Goal: Task Accomplishment & Management: Manage account settings

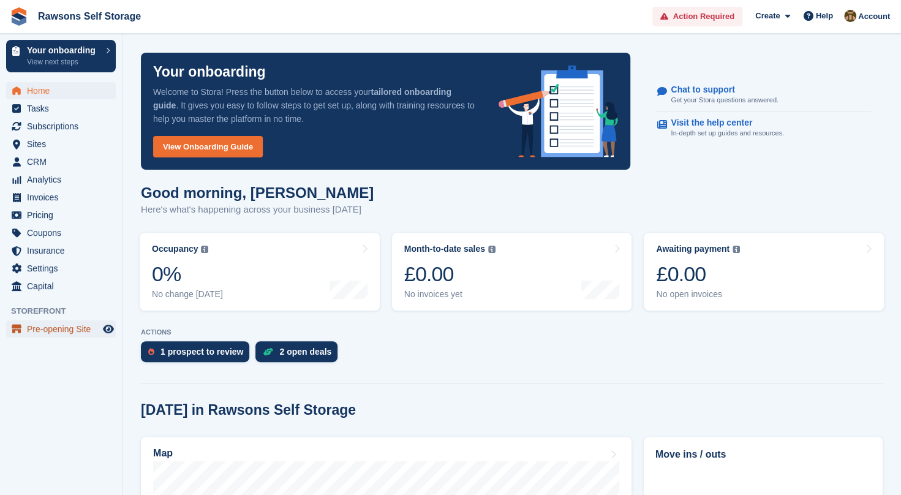
click at [23, 327] on span "menu" at bounding box center [16, 328] width 15 height 15
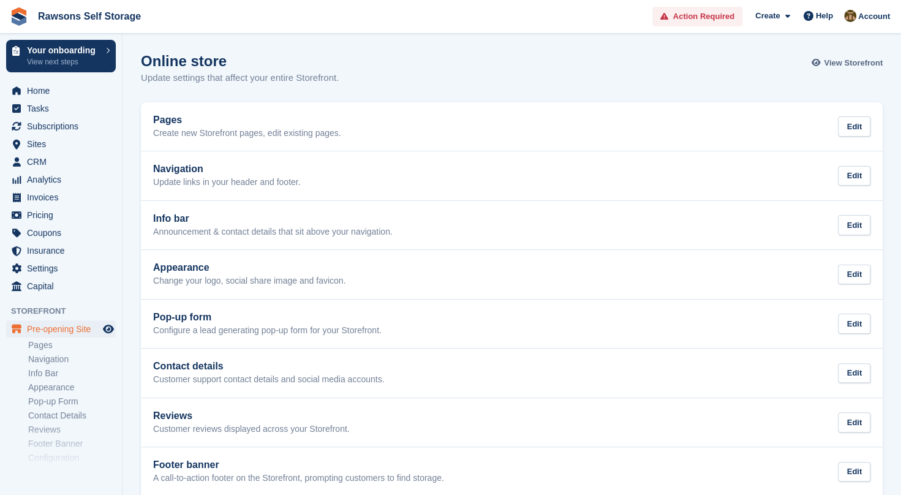
click at [837, 64] on span "View Storefront" at bounding box center [853, 63] width 59 height 12
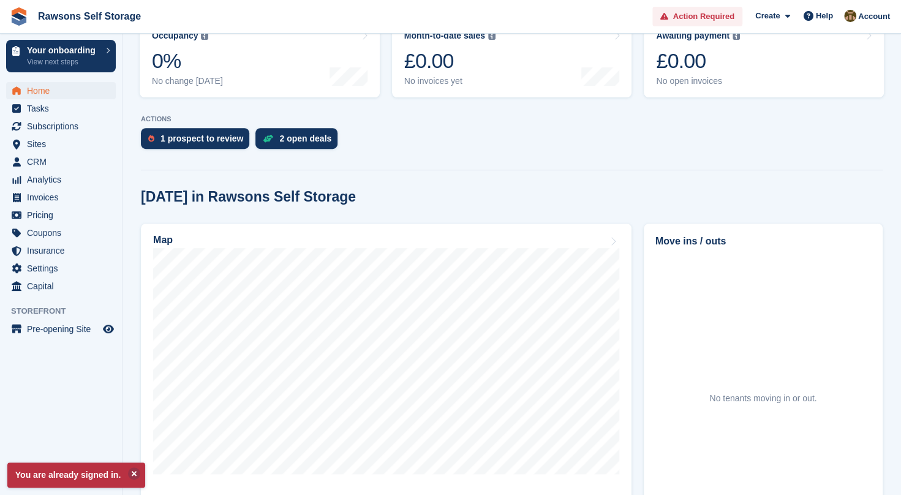
scroll to position [214, 0]
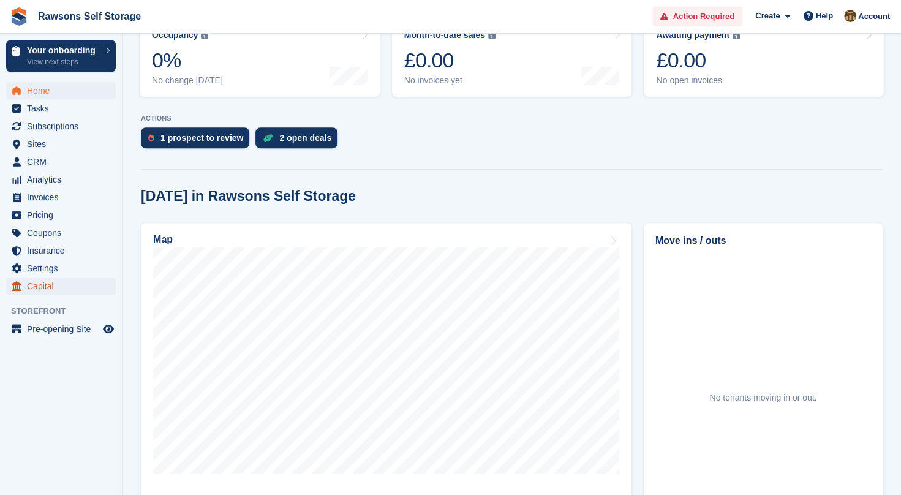
click at [35, 290] on span "Capital" at bounding box center [63, 285] width 73 height 17
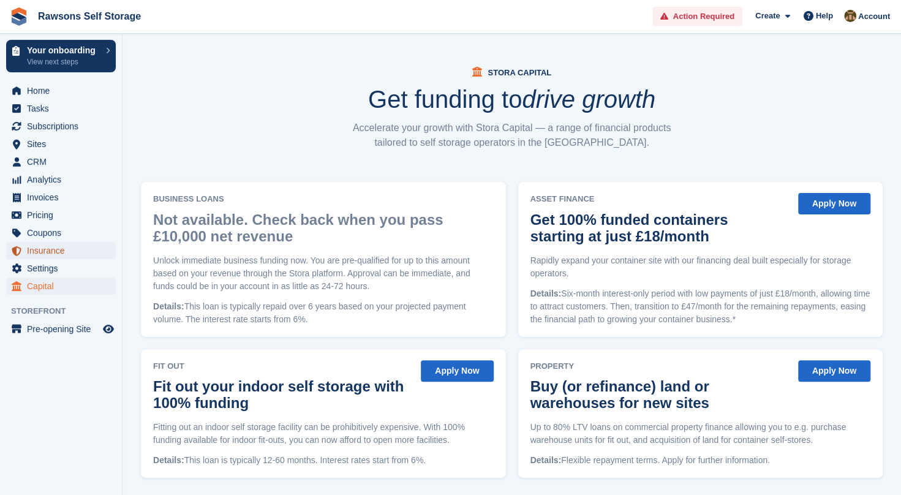
click at [37, 249] on span "Insurance" at bounding box center [63, 250] width 73 height 17
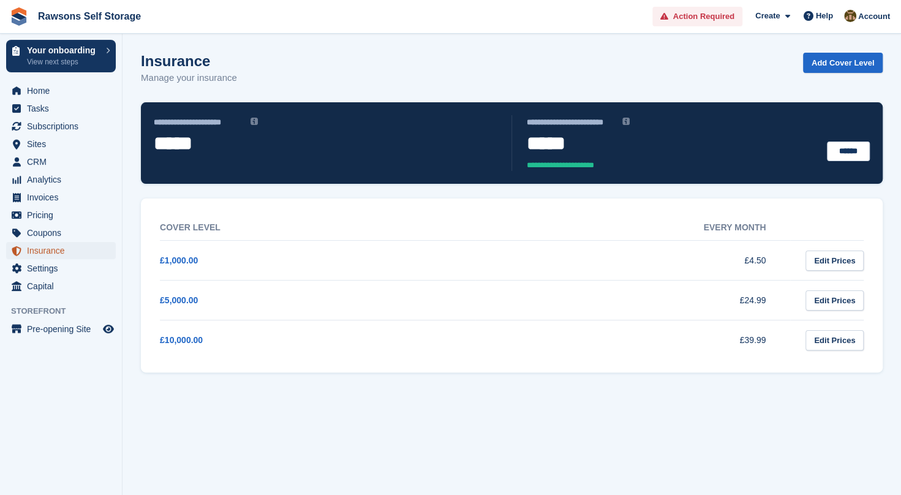
click at [37, 249] on span "Insurance" at bounding box center [63, 250] width 73 height 17
click at [38, 233] on span "Coupons" at bounding box center [63, 232] width 73 height 17
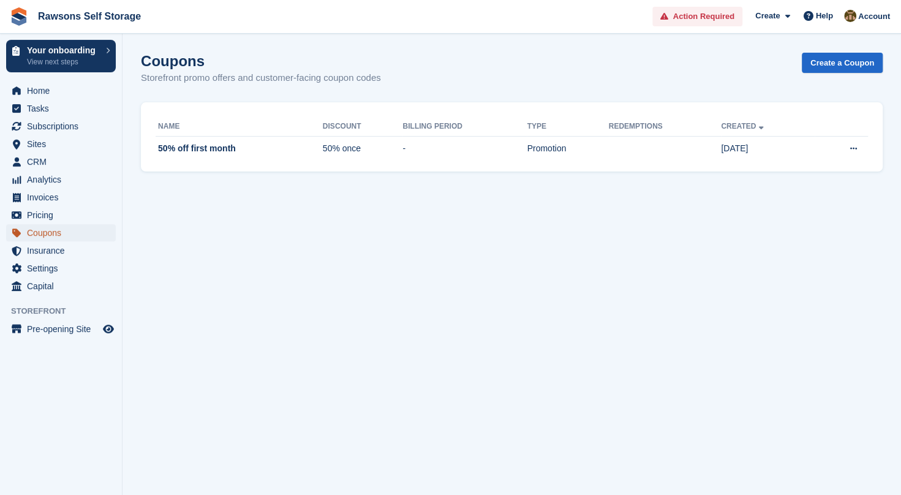
click at [38, 233] on span "Coupons" at bounding box center [63, 232] width 73 height 17
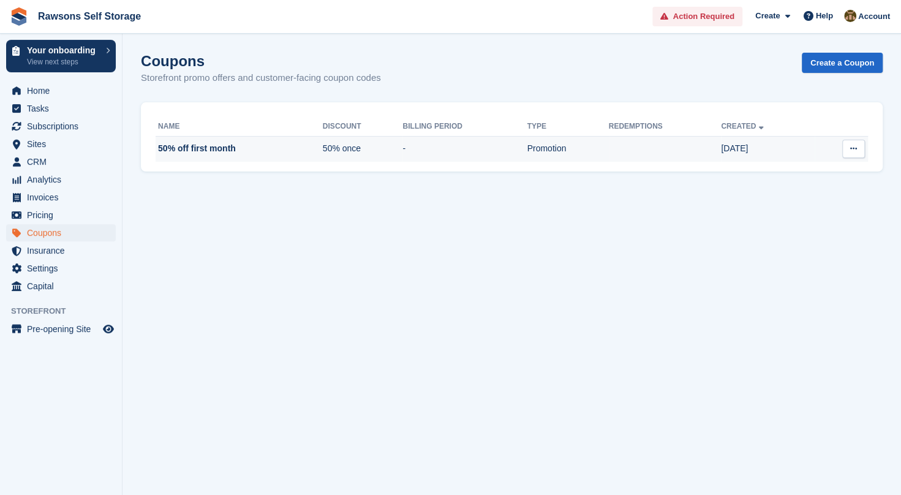
click at [855, 156] on button at bounding box center [853, 149] width 23 height 18
click at [806, 189] on p "Edit coupon" at bounding box center [806, 189] width 107 height 16
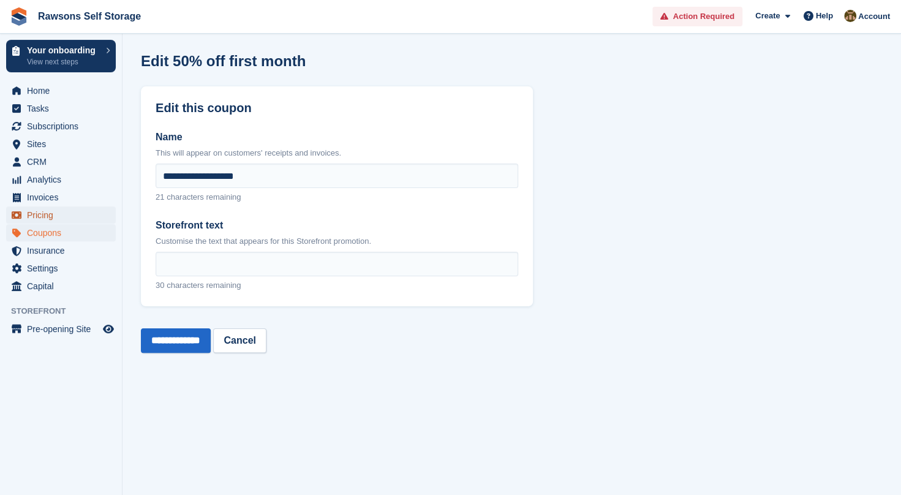
click at [39, 209] on span "Pricing" at bounding box center [63, 214] width 73 height 17
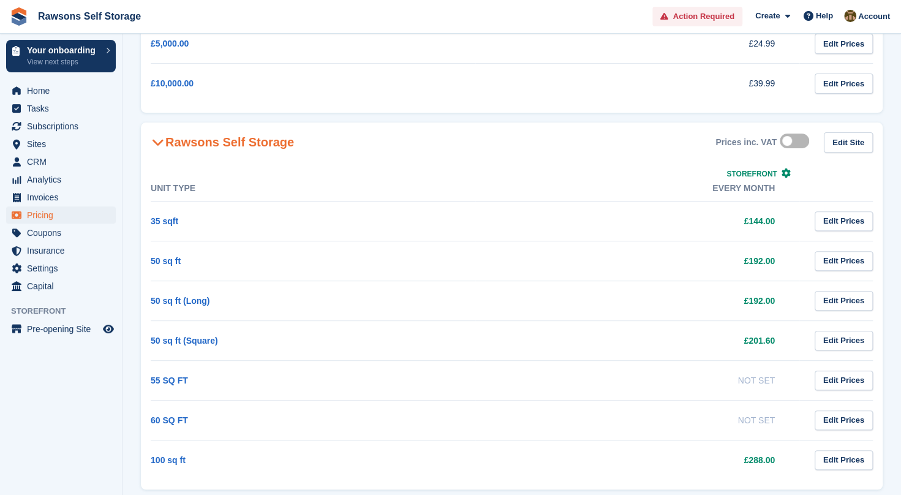
scroll to position [217, 0]
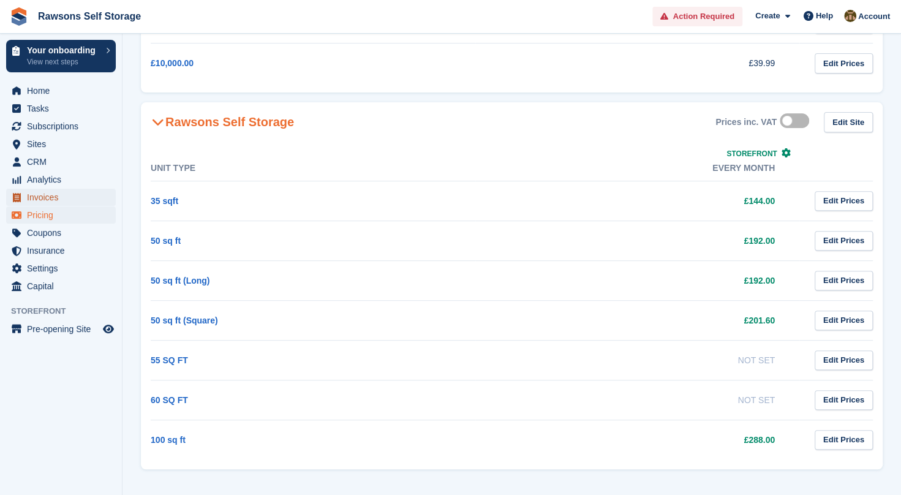
click at [54, 192] on span "Invoices" at bounding box center [63, 197] width 73 height 17
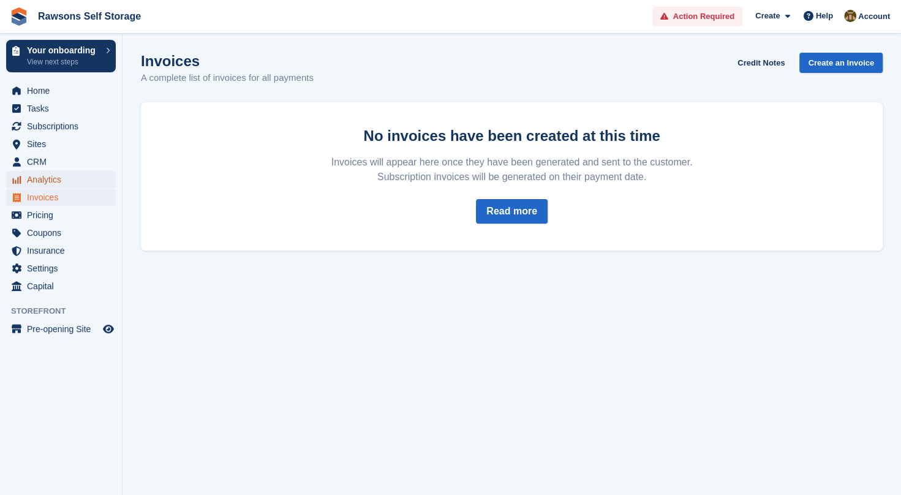
click at [47, 178] on span "Analytics" at bounding box center [63, 179] width 73 height 17
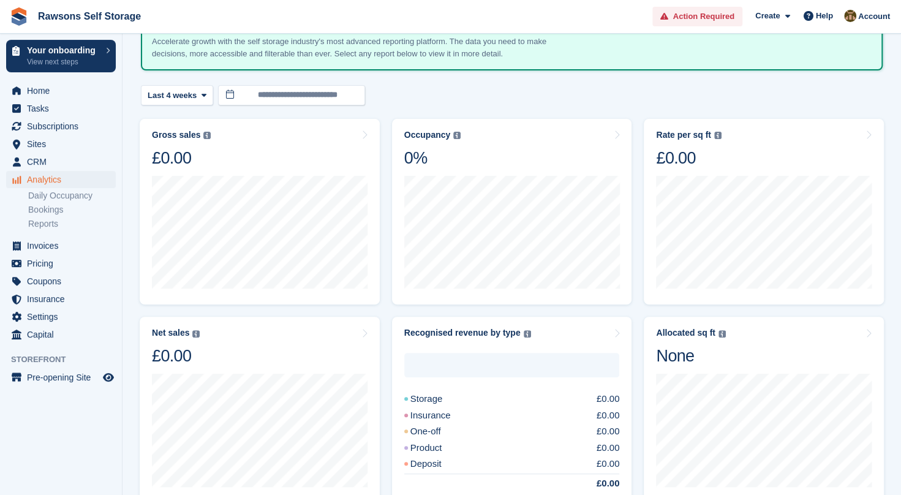
scroll to position [86, 0]
click at [37, 160] on span "CRM" at bounding box center [63, 161] width 73 height 17
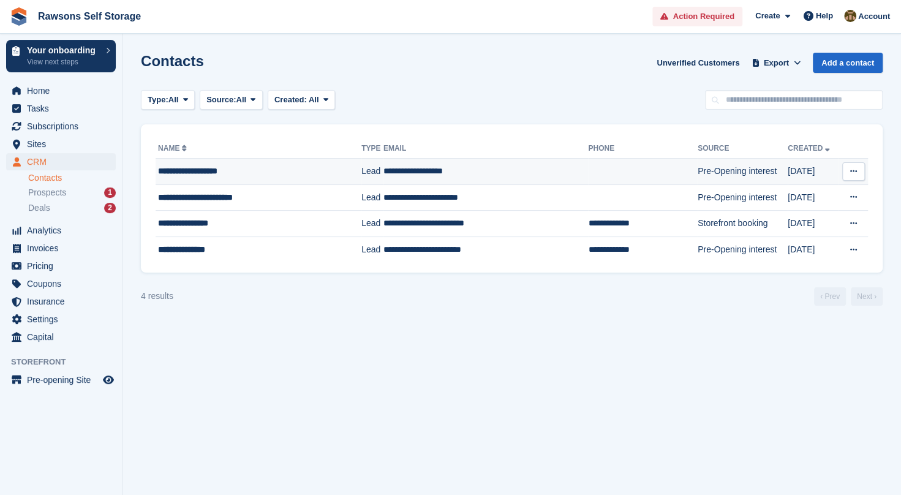
click at [623, 171] on td at bounding box center [643, 172] width 110 height 26
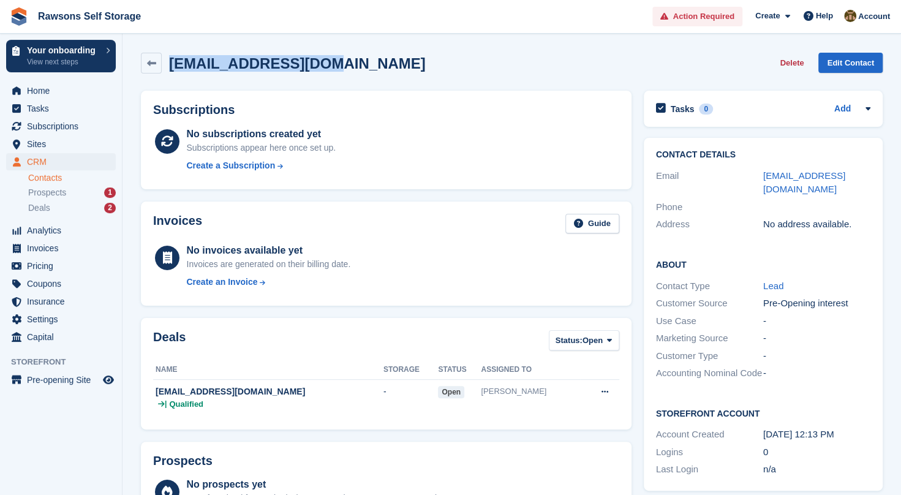
drag, startPoint x: 319, startPoint y: 70, endPoint x: 176, endPoint y: 70, distance: 142.7
click at [176, 70] on h2 "[EMAIL_ADDRESS][DOMAIN_NAME]" at bounding box center [297, 63] width 257 height 17
drag, startPoint x: 176, startPoint y: 70, endPoint x: 364, endPoint y: 71, distance: 187.4
click at [364, 71] on div "adstanton@gmail.com Delete Edit Contact" at bounding box center [512, 63] width 742 height 21
click at [346, 71] on div "adstanton@gmail.com Delete Edit Contact" at bounding box center [512, 63] width 742 height 21
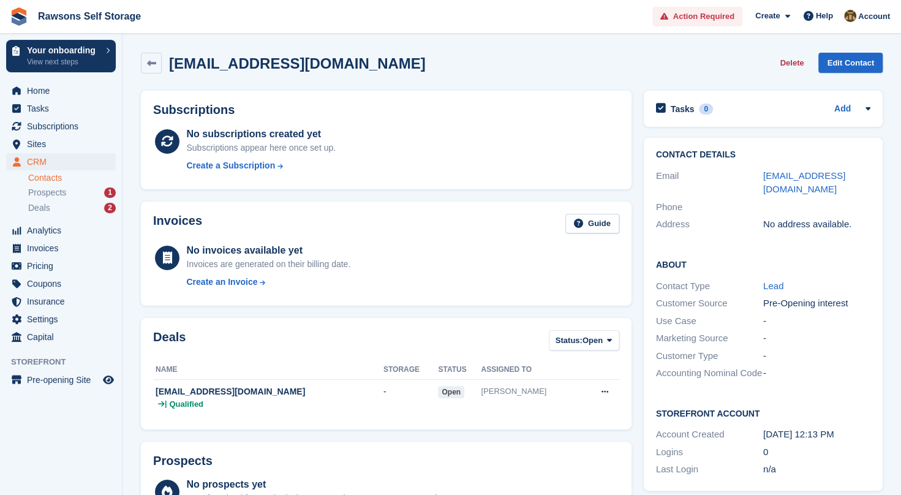
click at [320, 61] on div "adstanton@gmail.com Delete Edit Contact" at bounding box center [512, 63] width 742 height 21
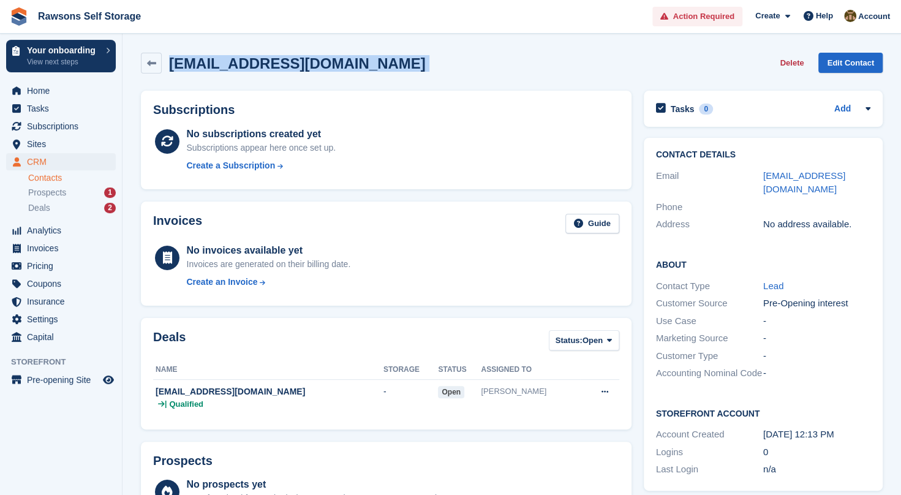
drag, startPoint x: 320, startPoint y: 61, endPoint x: 201, endPoint y: 78, distance: 119.9
click at [201, 78] on div "adstanton@gmail.com Delete Edit Contact" at bounding box center [512, 66] width 754 height 38
drag, startPoint x: 201, startPoint y: 78, endPoint x: 196, endPoint y: 62, distance: 16.1
copy div "adstanton@gmail.com Delete Edit Contact"
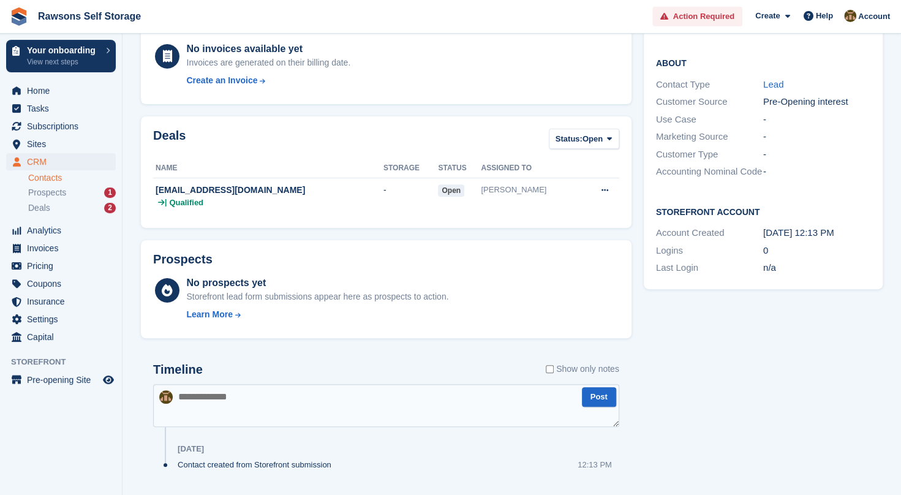
scroll to position [230, 0]
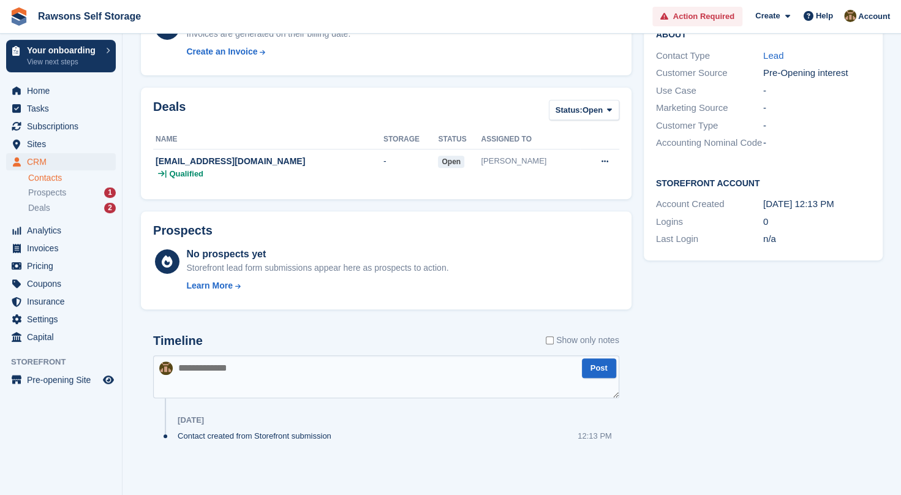
click at [282, 379] on textarea at bounding box center [386, 376] width 466 height 43
click at [359, 366] on textarea at bounding box center [386, 376] width 466 height 43
type textarea "**********"
click at [599, 367] on button "Post" at bounding box center [599, 368] width 34 height 20
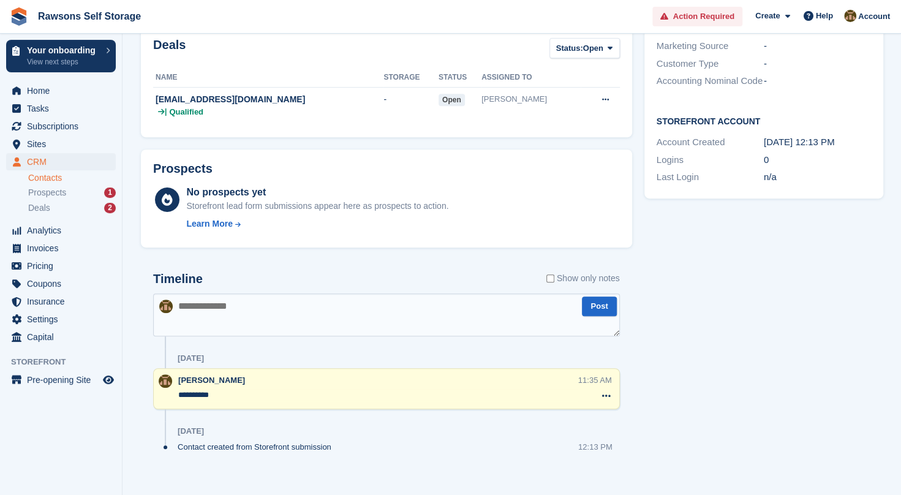
scroll to position [303, 0]
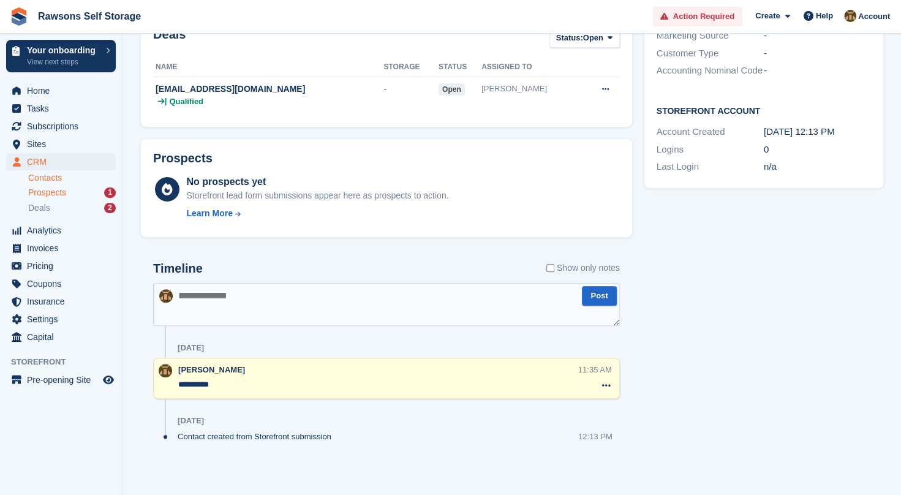
click at [56, 189] on span "Prospects" at bounding box center [47, 193] width 38 height 12
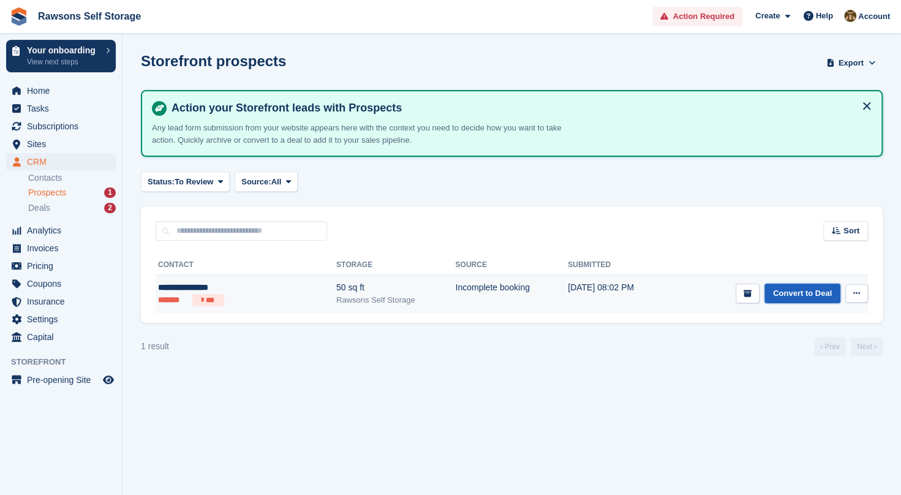
click at [811, 295] on link "Convert to Deal" at bounding box center [802, 294] width 76 height 20
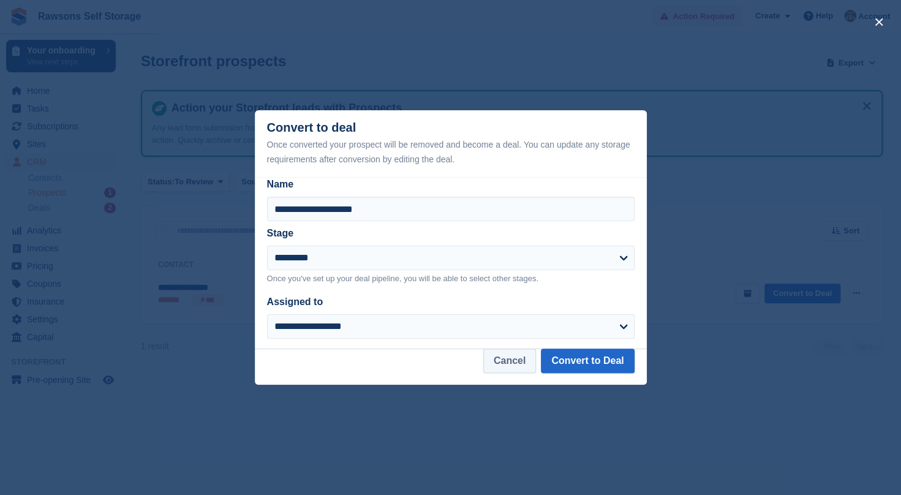
click at [518, 358] on button "Cancel" at bounding box center [509, 360] width 53 height 24
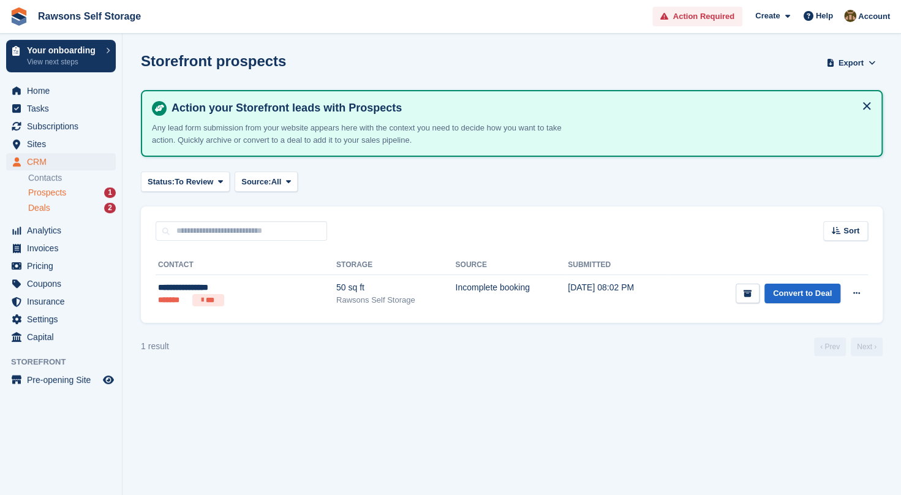
click at [76, 209] on div "Deals 2" at bounding box center [72, 208] width 88 height 12
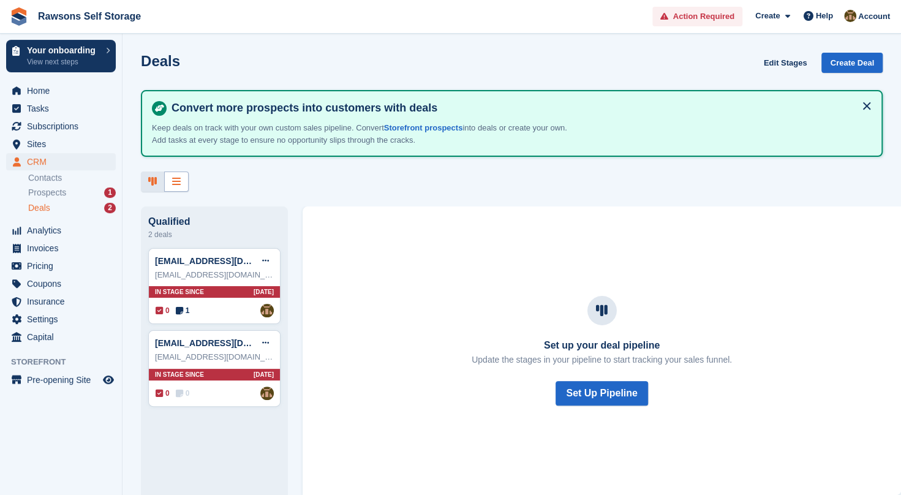
click at [181, 187] on div at bounding box center [176, 181] width 24 height 20
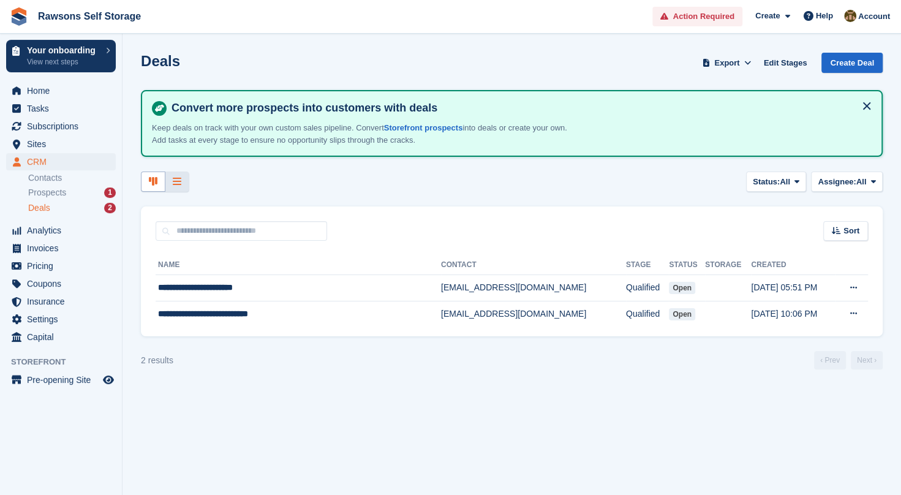
click at [156, 184] on icon at bounding box center [153, 181] width 9 height 10
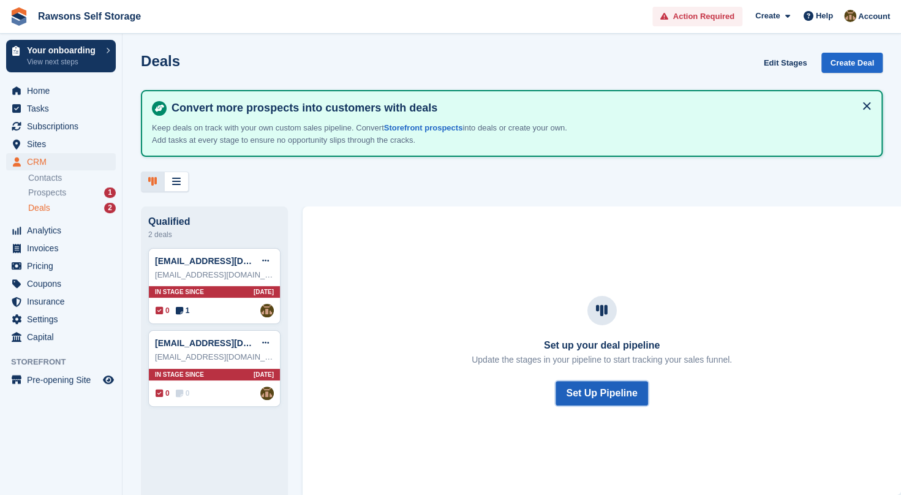
click at [599, 396] on button "Set Up Pipeline" at bounding box center [601, 393] width 92 height 24
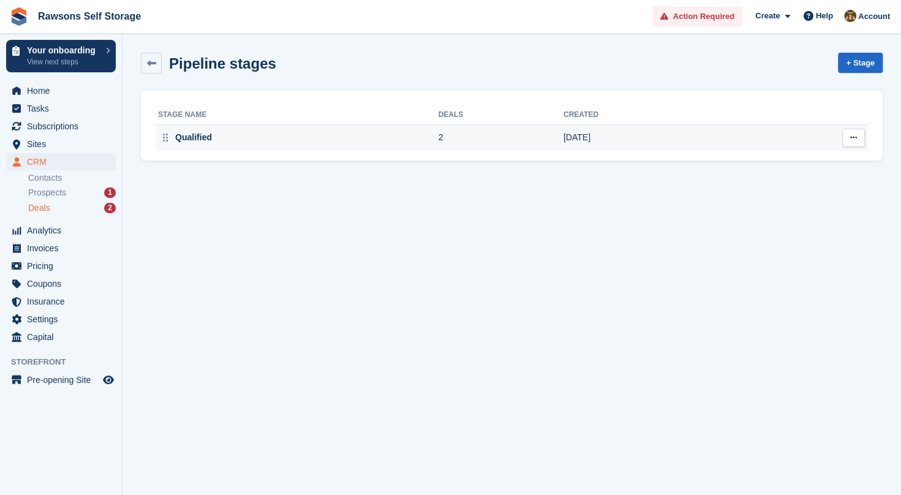
click at [396, 143] on div "Qualified" at bounding box center [298, 137] width 280 height 13
click at [153, 69] on link at bounding box center [151, 63] width 21 height 21
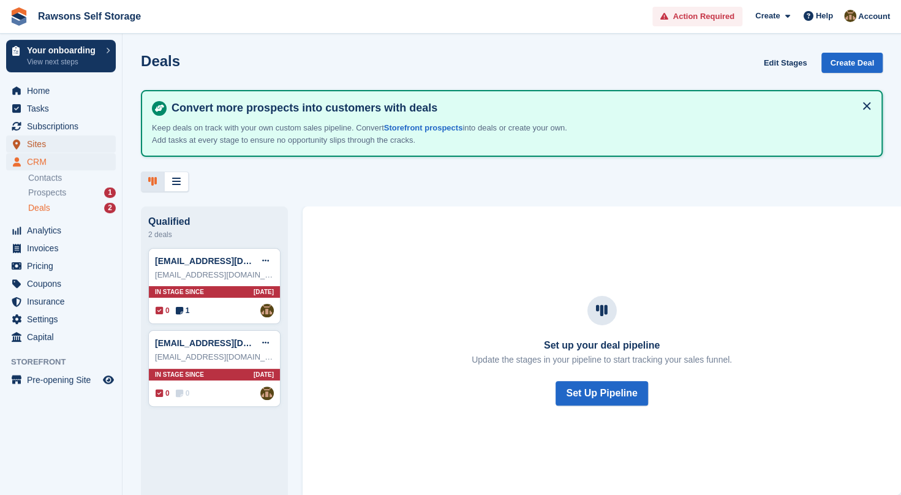
click at [46, 145] on span "Sites" at bounding box center [63, 143] width 73 height 17
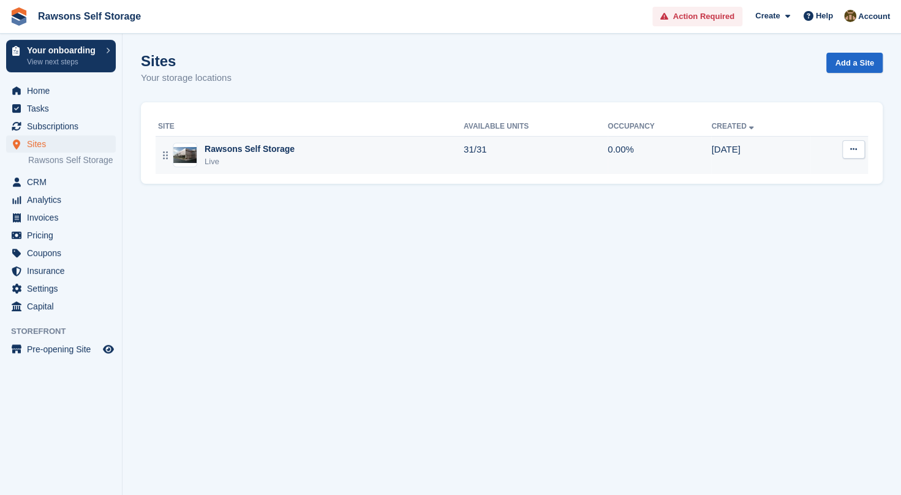
click at [221, 153] on div "Rawsons Self Storage" at bounding box center [250, 149] width 90 height 13
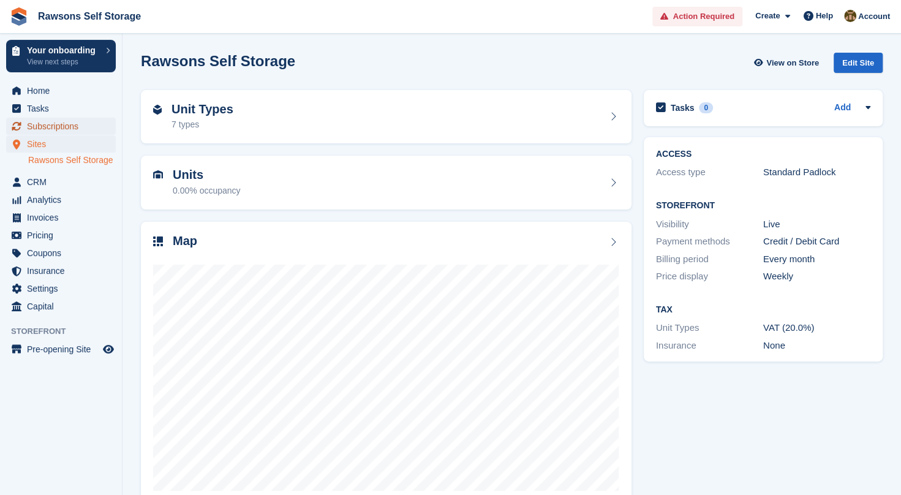
click at [48, 129] on span "Subscriptions" at bounding box center [63, 126] width 73 height 17
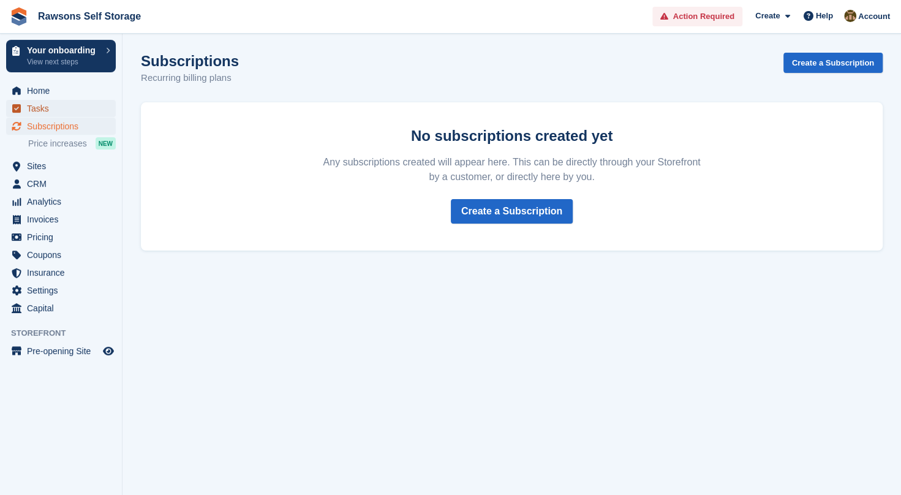
click at [39, 107] on span "Tasks" at bounding box center [63, 108] width 73 height 17
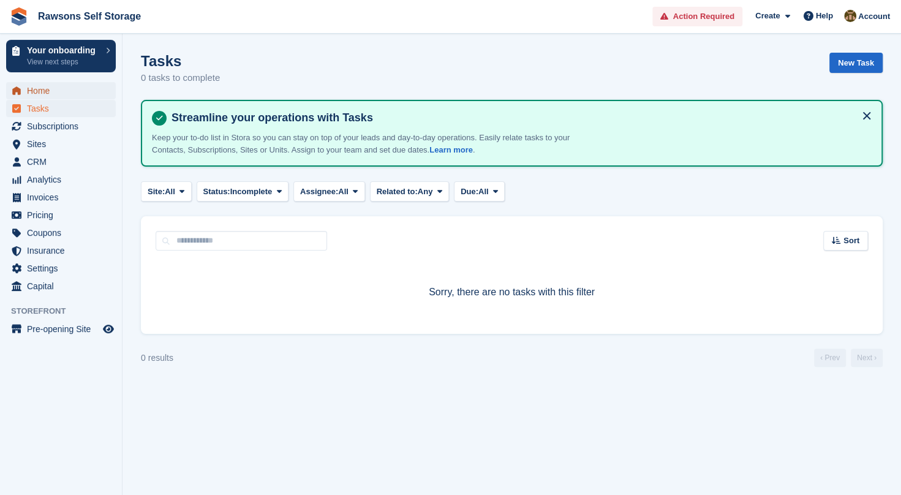
click at [44, 88] on span "Home" at bounding box center [63, 90] width 73 height 17
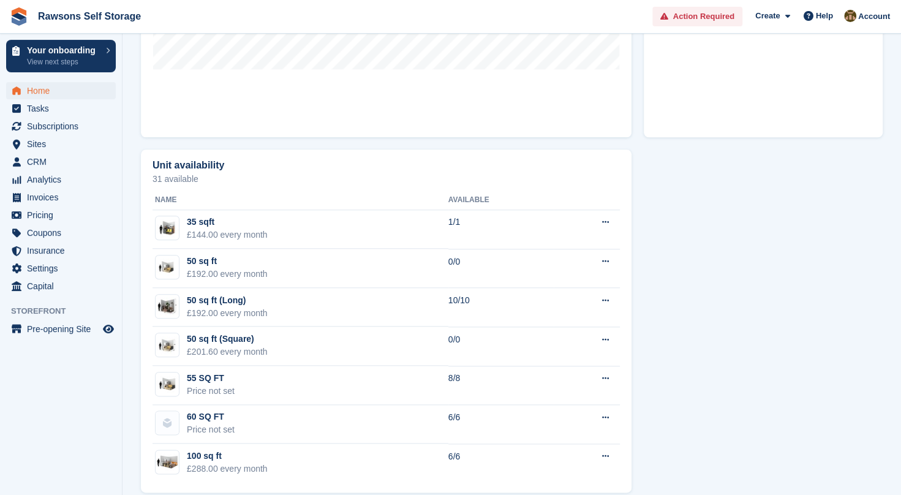
scroll to position [631, 0]
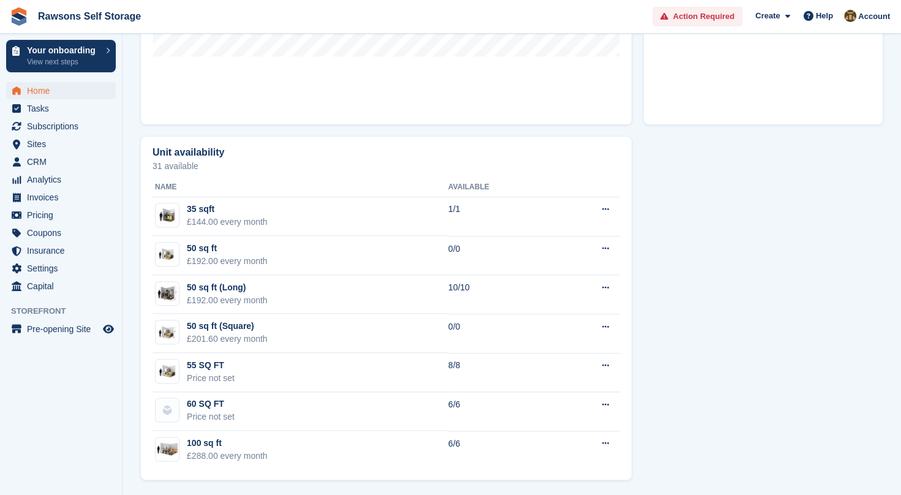
click at [224, 218] on div "£144.00 every month" at bounding box center [227, 222] width 81 height 13
